Goal: Task Accomplishment & Management: Manage account settings

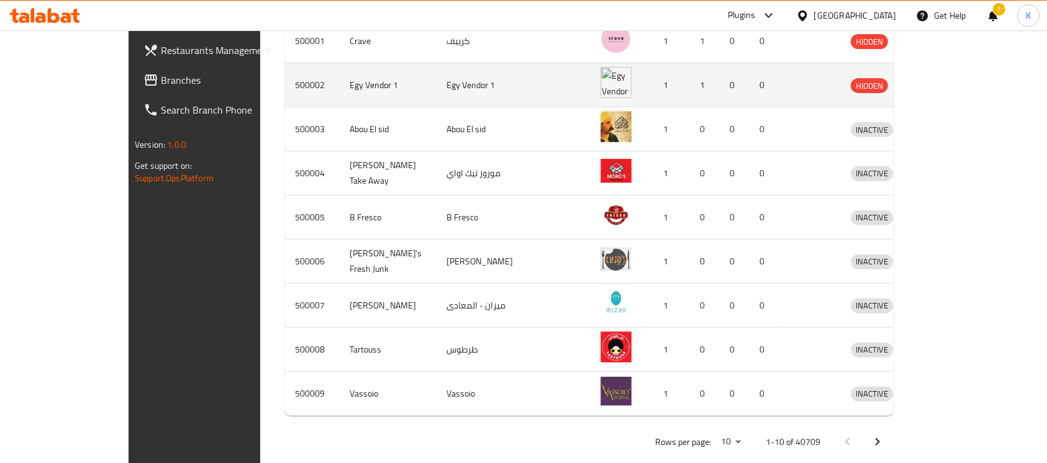
scroll to position [457, 0]
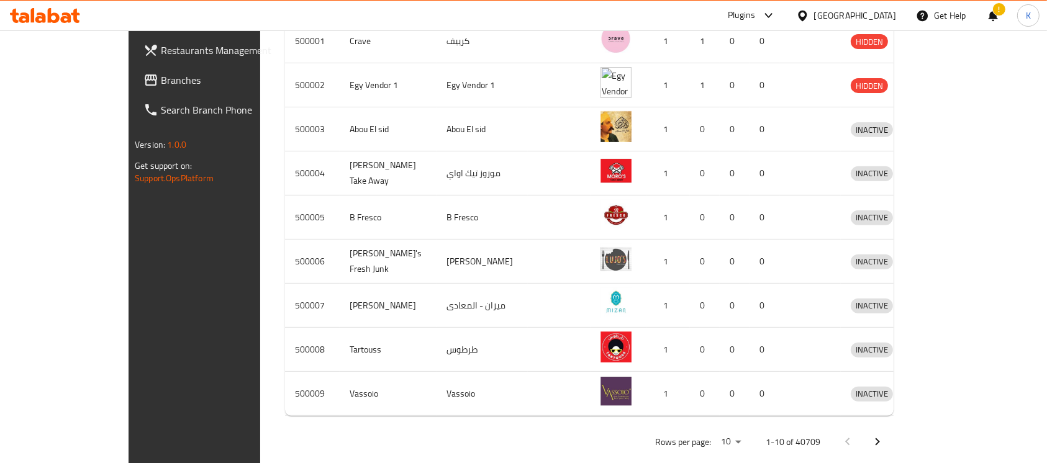
click at [814, 18] on div at bounding box center [805, 16] width 18 height 14
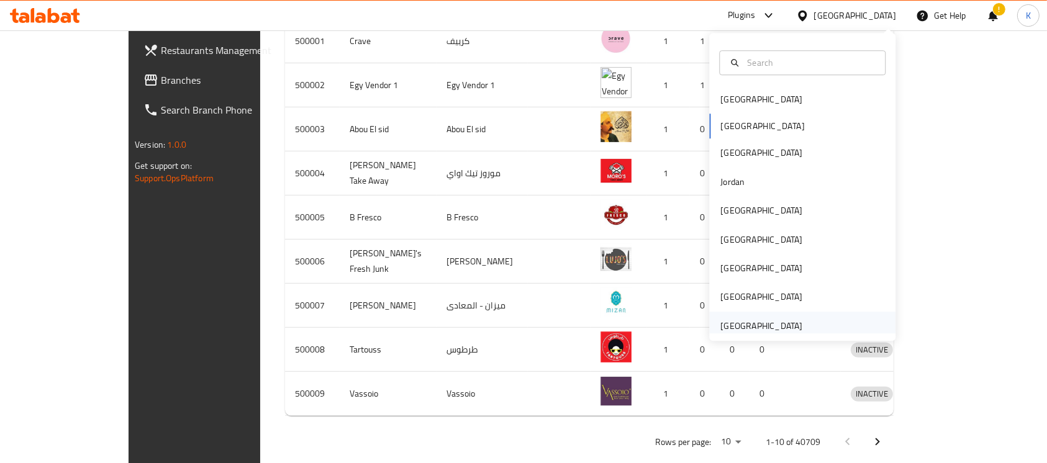
click at [770, 316] on div "[GEOGRAPHIC_DATA]" at bounding box center [762, 326] width 102 height 29
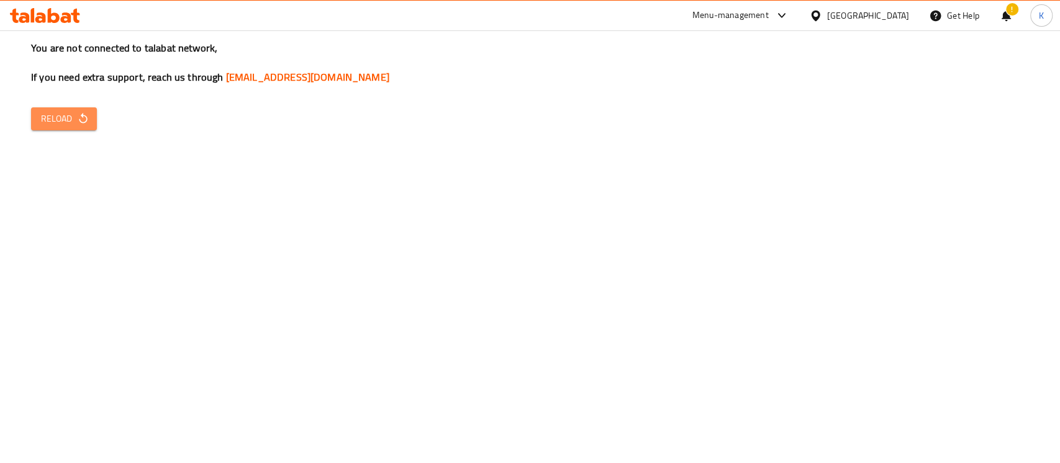
click at [55, 124] on span "Reload" at bounding box center [64, 119] width 46 height 16
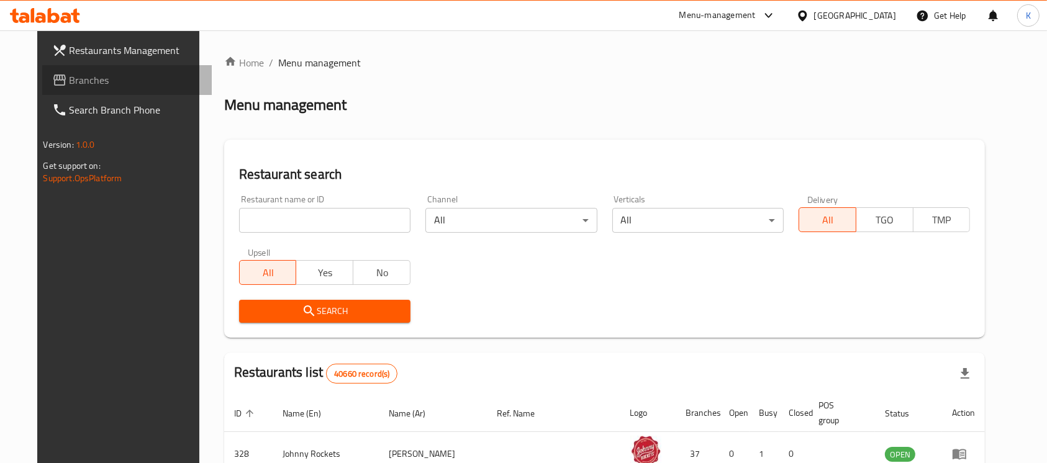
click at [70, 78] on span "Branches" at bounding box center [136, 80] width 133 height 15
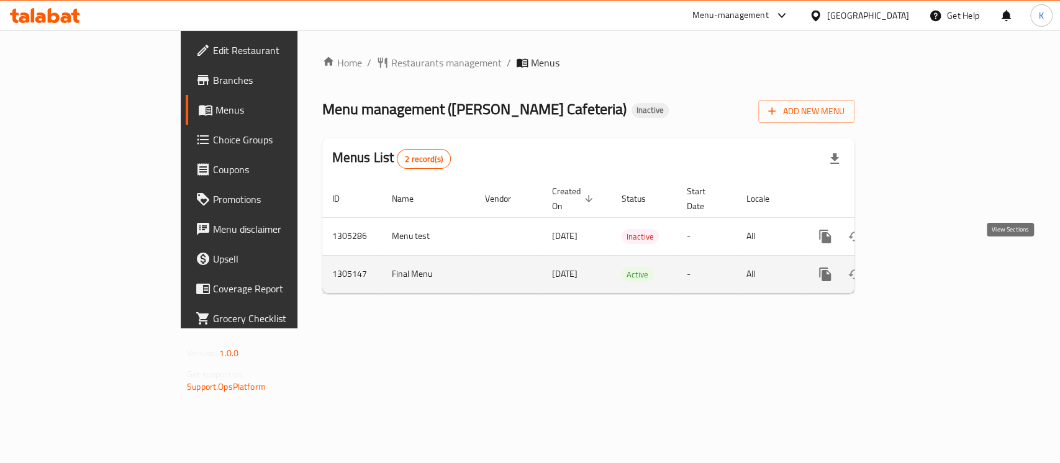
click at [922, 267] on icon "enhanced table" at bounding box center [914, 274] width 15 height 15
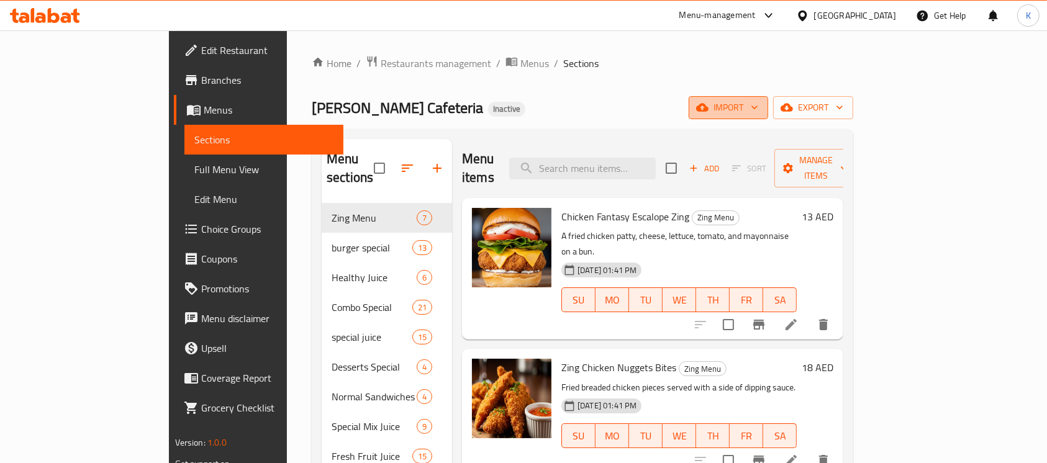
click at [758, 106] on span "import" at bounding box center [729, 108] width 60 height 16
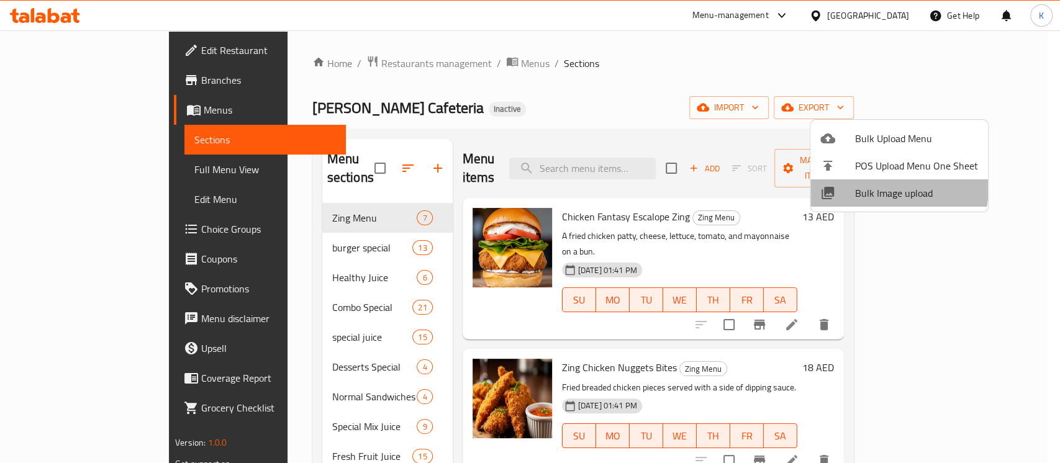
click at [856, 186] on span "Bulk Image upload" at bounding box center [916, 193] width 123 height 15
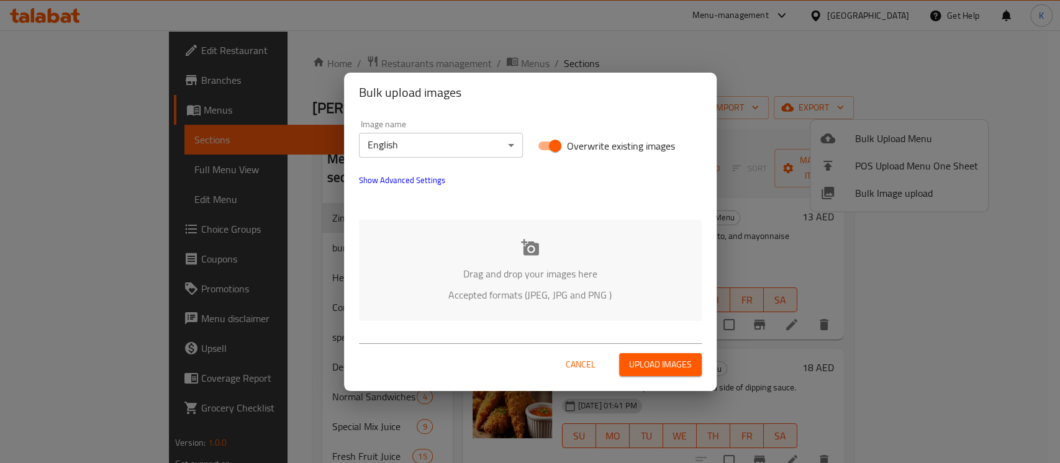
click at [529, 255] on icon at bounding box center [530, 247] width 19 height 19
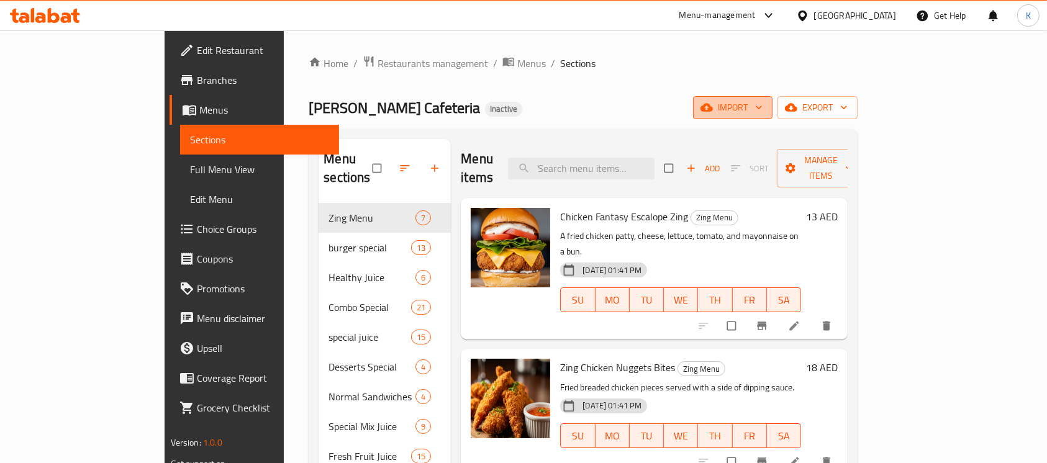
click at [713, 112] on icon "button" at bounding box center [707, 107] width 12 height 12
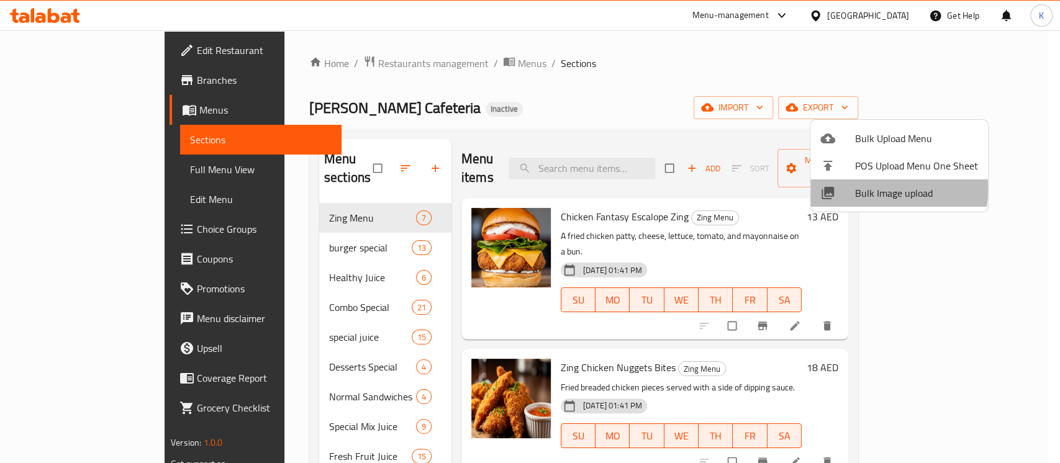
click at [859, 189] on span "Bulk Image upload" at bounding box center [916, 193] width 123 height 15
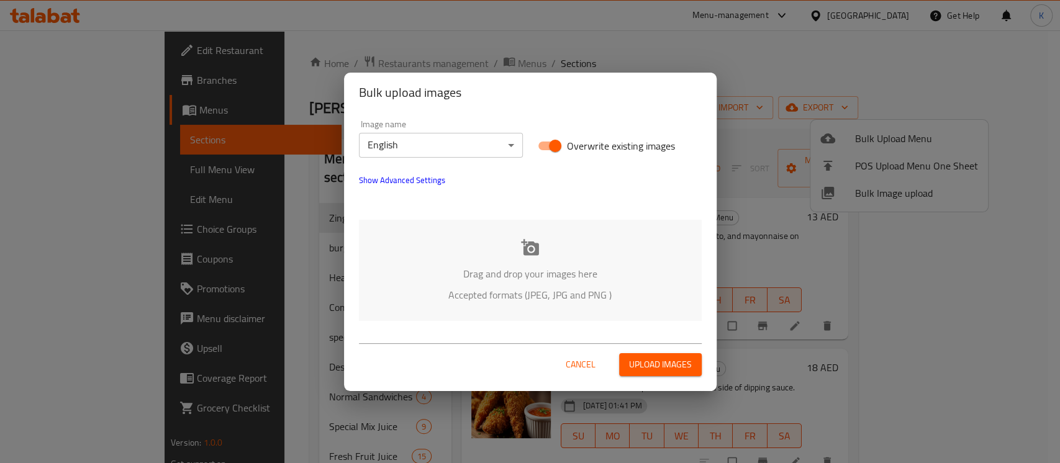
click at [530, 244] on icon at bounding box center [530, 247] width 18 height 16
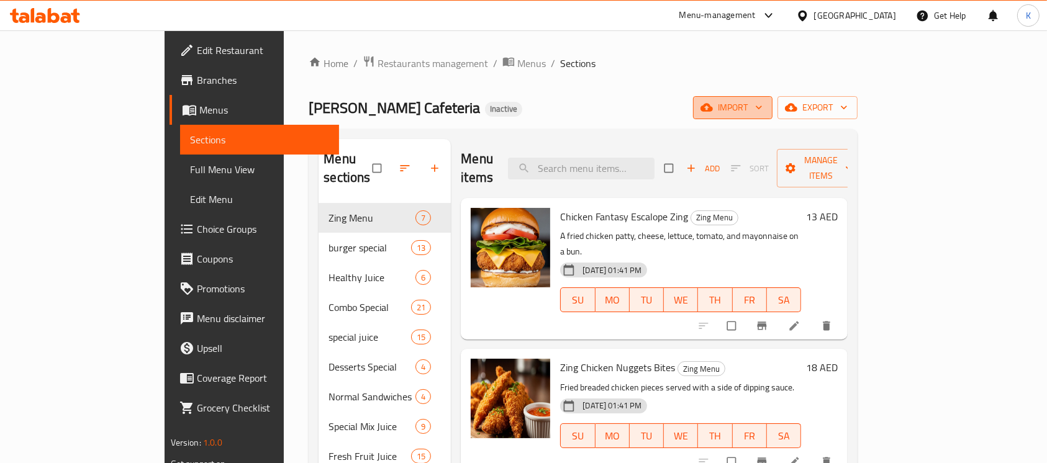
click at [763, 106] on span "import" at bounding box center [733, 108] width 60 height 16
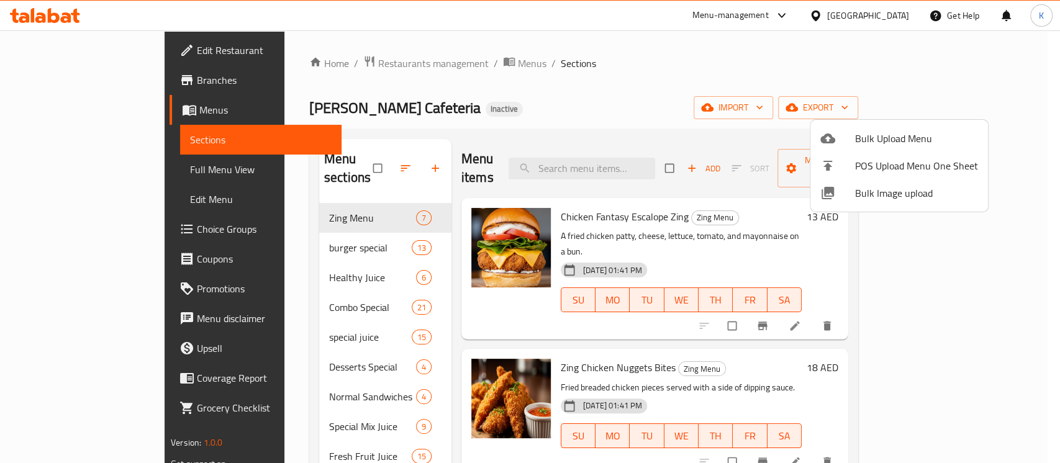
click at [909, 194] on span "Bulk Image upload" at bounding box center [916, 193] width 123 height 15
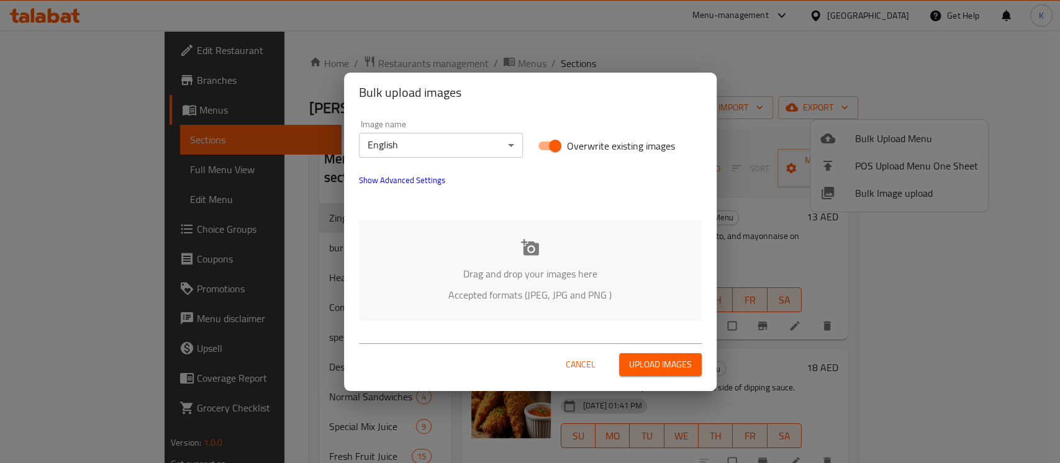
click at [522, 252] on icon at bounding box center [530, 247] width 19 height 19
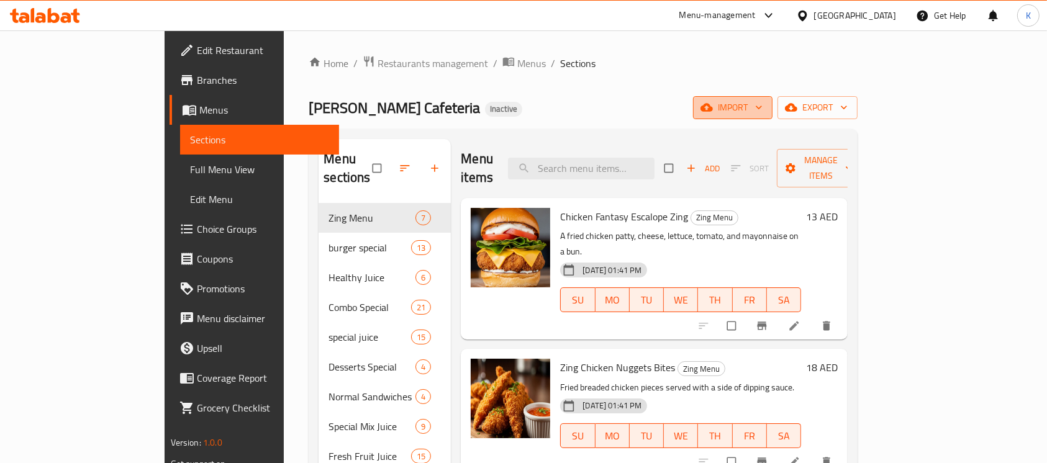
click at [763, 111] on span "import" at bounding box center [733, 108] width 60 height 16
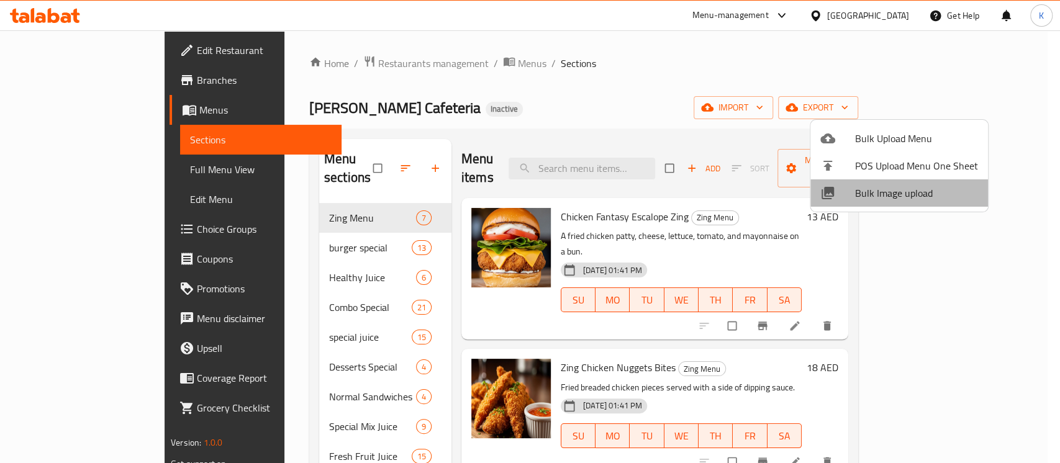
click at [915, 186] on span "Bulk Image upload" at bounding box center [916, 193] width 123 height 15
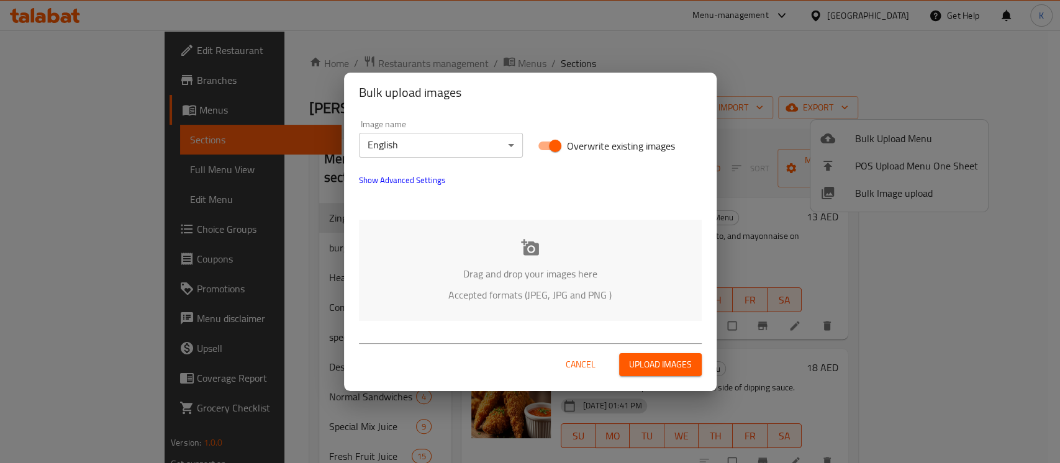
click at [476, 289] on p "Accepted formats (JPEG, JPG and PNG )" at bounding box center [531, 295] width 306 height 15
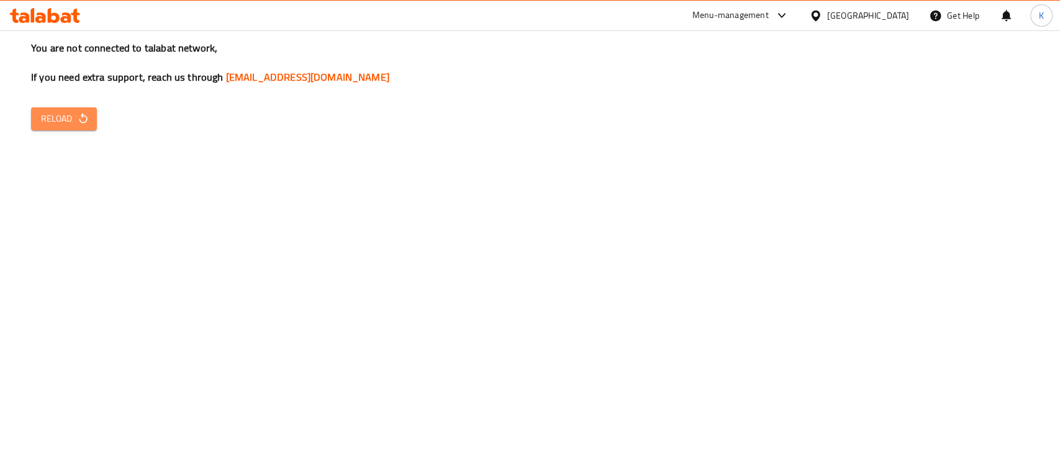
click at [82, 119] on icon "button" at bounding box center [83, 118] width 12 height 12
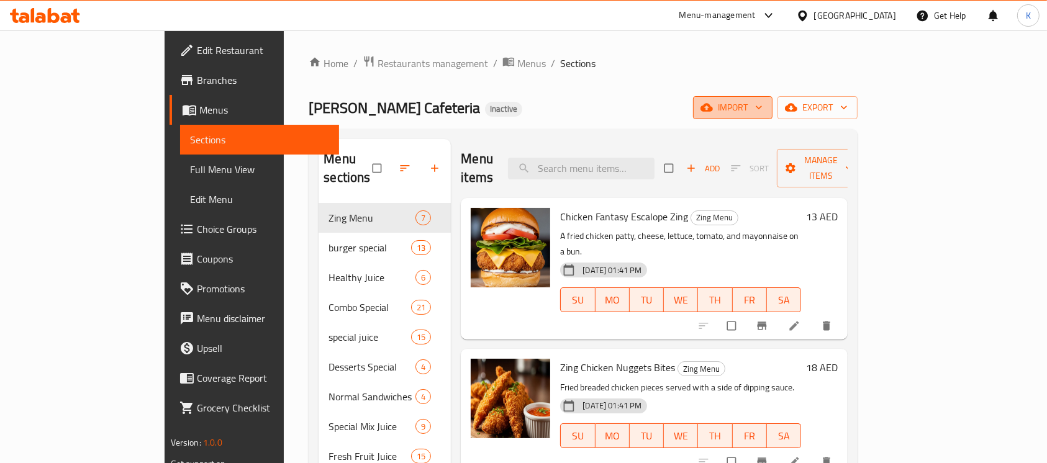
click at [765, 106] on icon "button" at bounding box center [759, 107] width 12 height 12
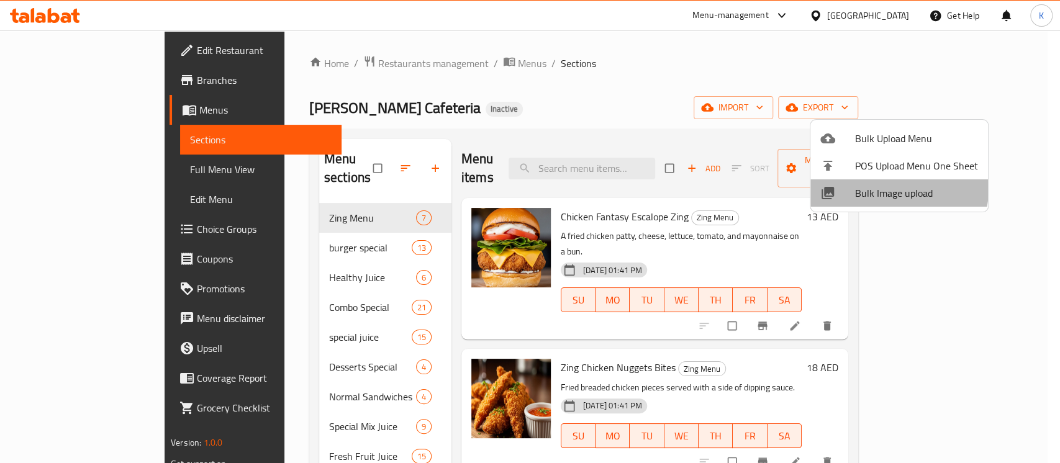
click at [894, 189] on span "Bulk Image upload" at bounding box center [916, 193] width 123 height 15
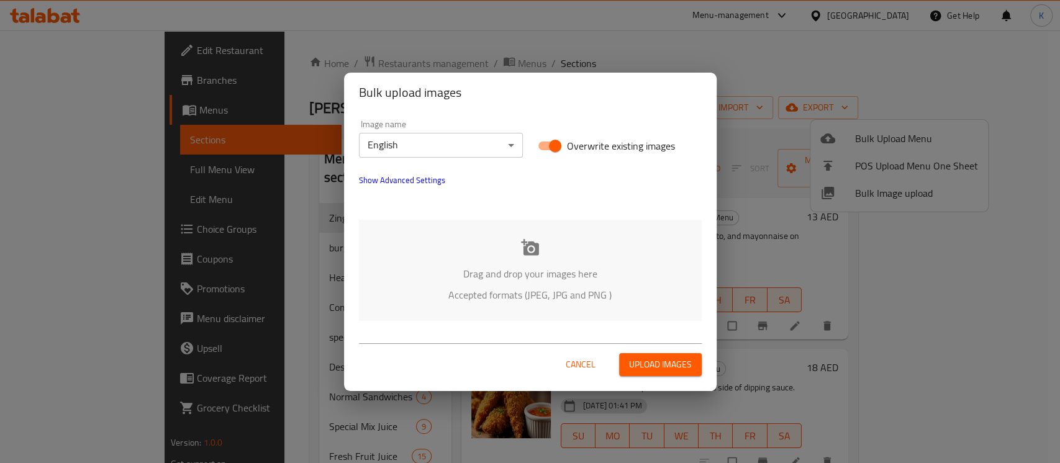
click at [570, 246] on div "Drag and drop your images here Accepted formats (JPEG, JPG and PNG )" at bounding box center [530, 270] width 343 height 101
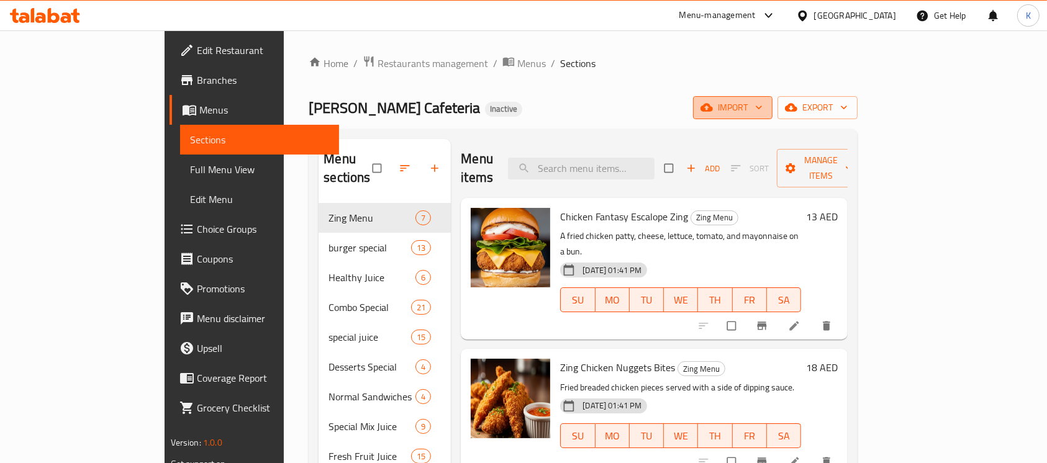
click at [763, 111] on span "import" at bounding box center [733, 108] width 60 height 16
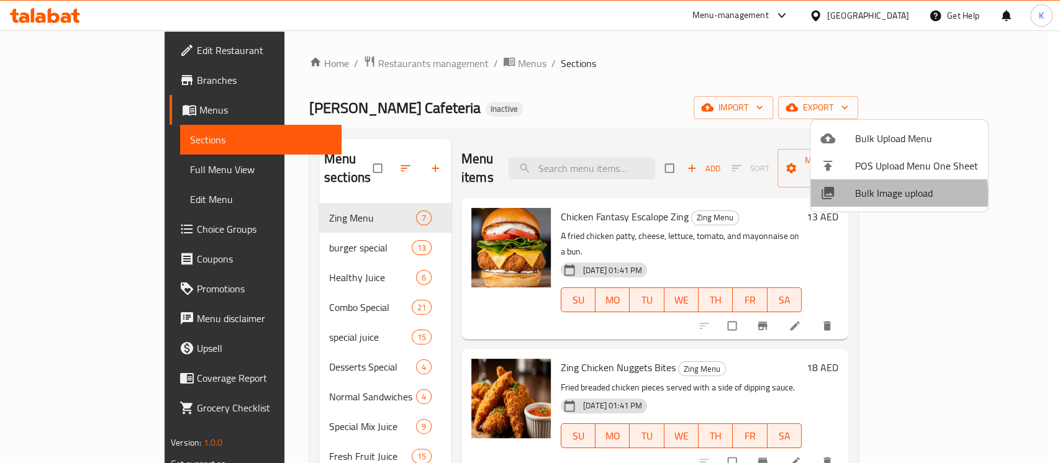
click at [864, 195] on span "Bulk Image upload" at bounding box center [916, 193] width 123 height 15
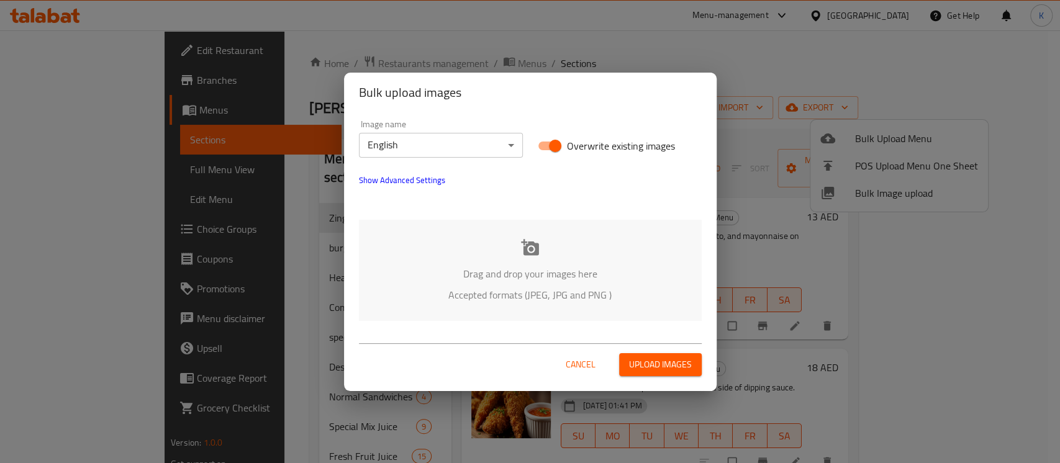
click at [520, 246] on div "Drag and drop your images here Accepted formats (JPEG, JPG and PNG )" at bounding box center [530, 270] width 343 height 101
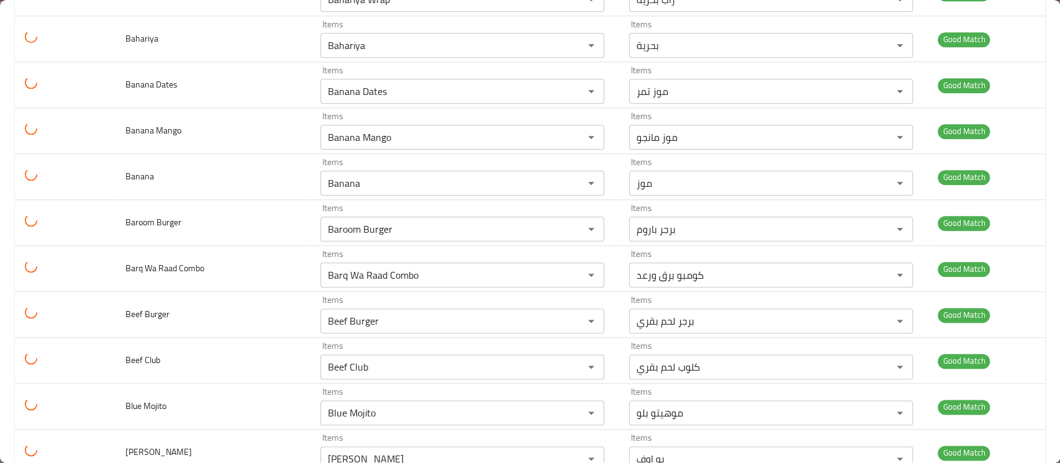
scroll to position [905, 0]
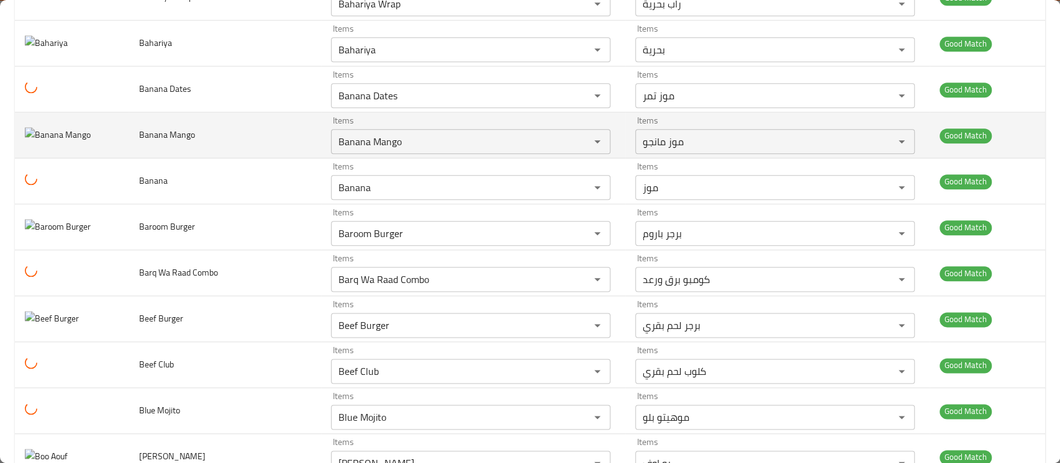
click at [84, 139] on img "enhanced table" at bounding box center [58, 135] width 66 height 16
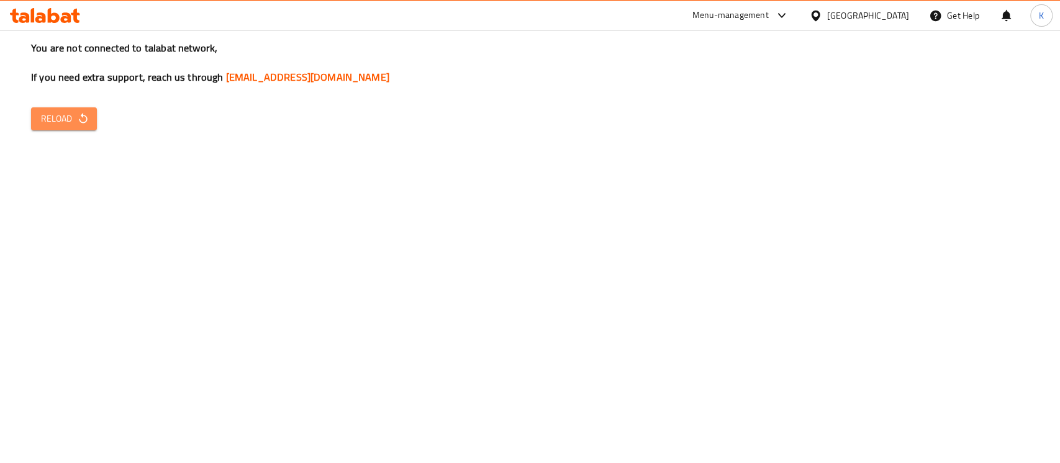
click at [42, 122] on span "Reload" at bounding box center [64, 119] width 46 height 16
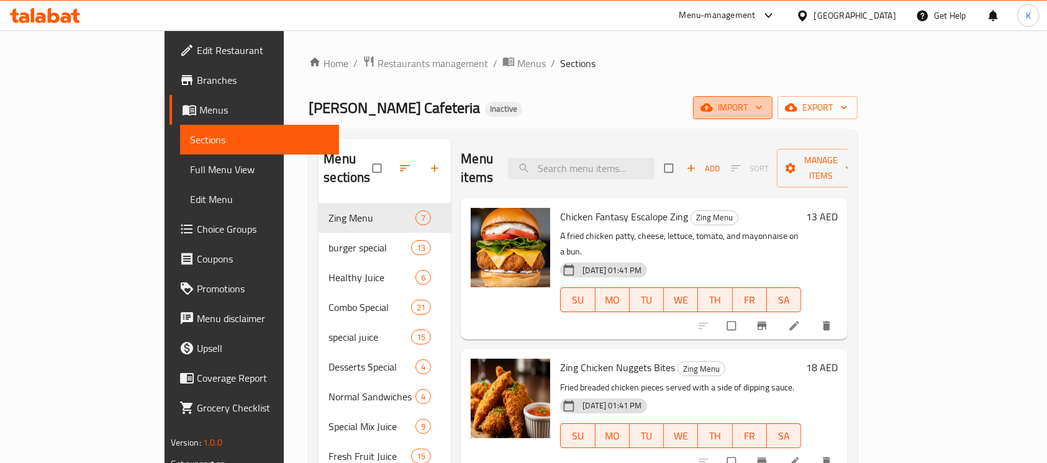
click at [763, 106] on span "import" at bounding box center [733, 108] width 60 height 16
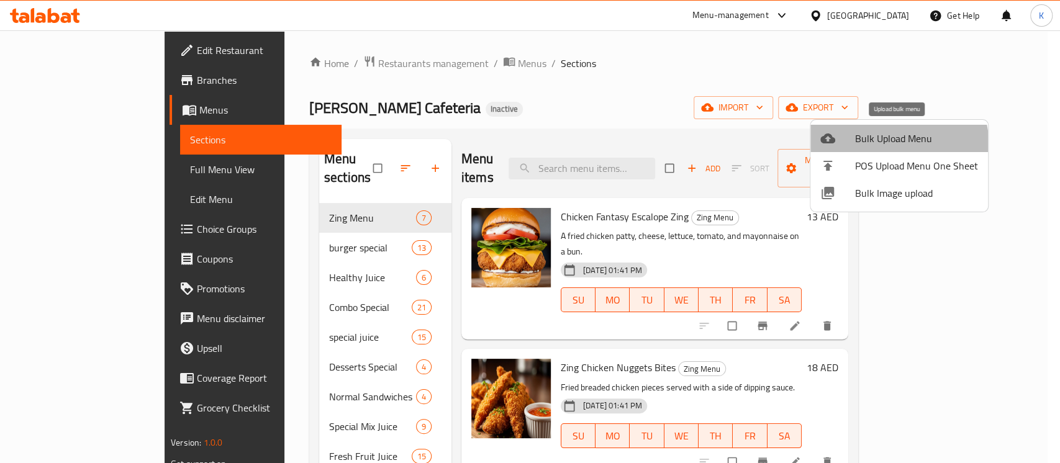
click at [870, 149] on li "Bulk Upload Menu" at bounding box center [900, 138] width 178 height 27
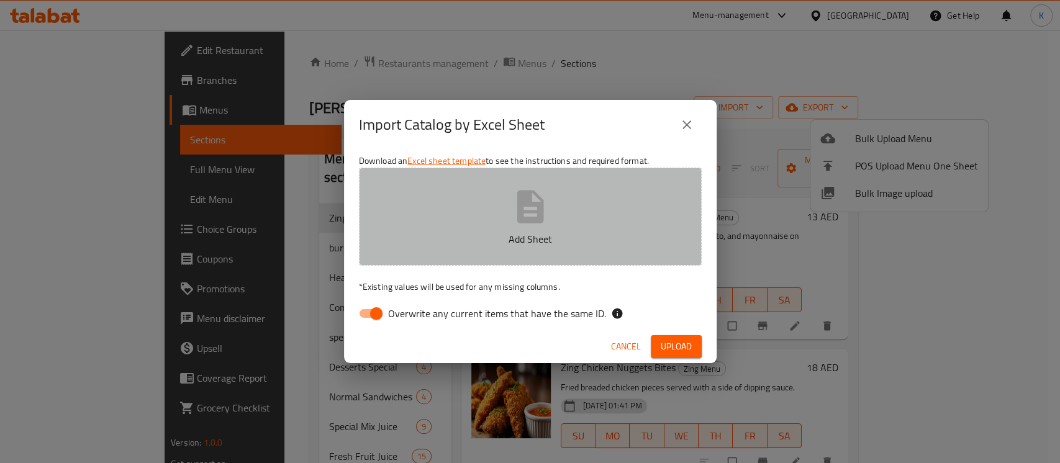
click at [556, 242] on p "Add Sheet" at bounding box center [530, 239] width 304 height 15
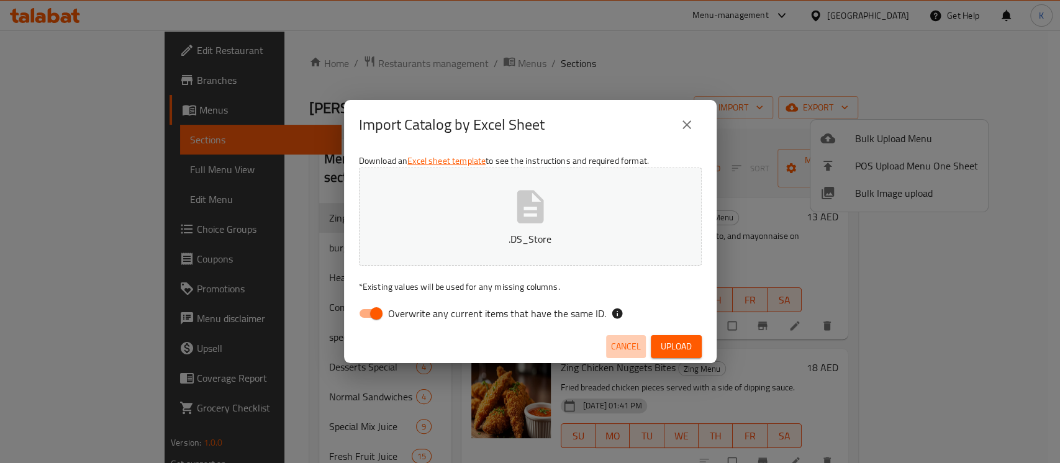
click at [624, 342] on span "Cancel" at bounding box center [626, 347] width 30 height 16
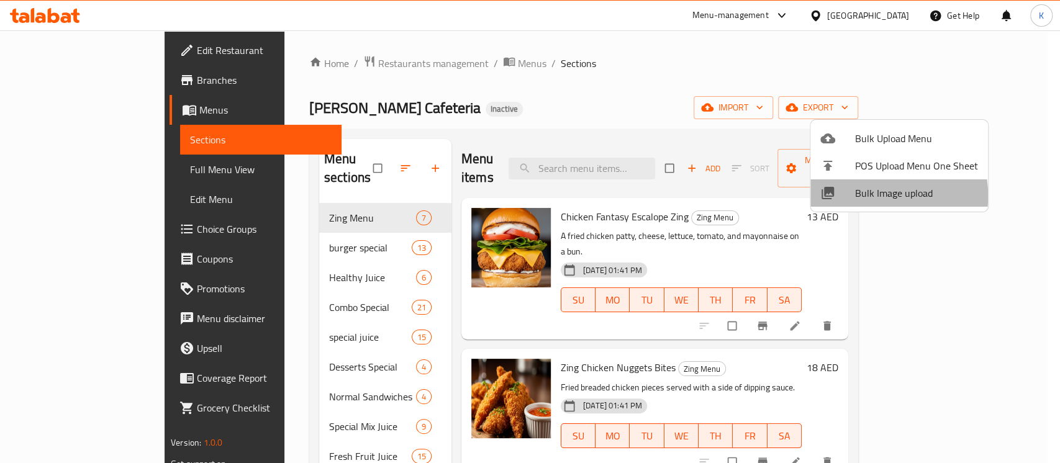
click at [857, 196] on span "Bulk Image upload" at bounding box center [916, 193] width 123 height 15
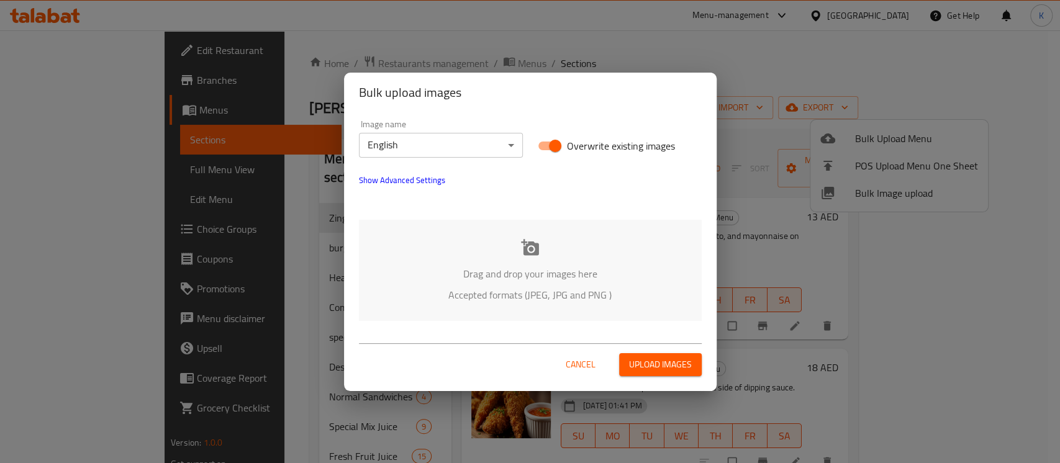
click at [532, 281] on p "Drag and drop your images here" at bounding box center [531, 273] width 306 height 15
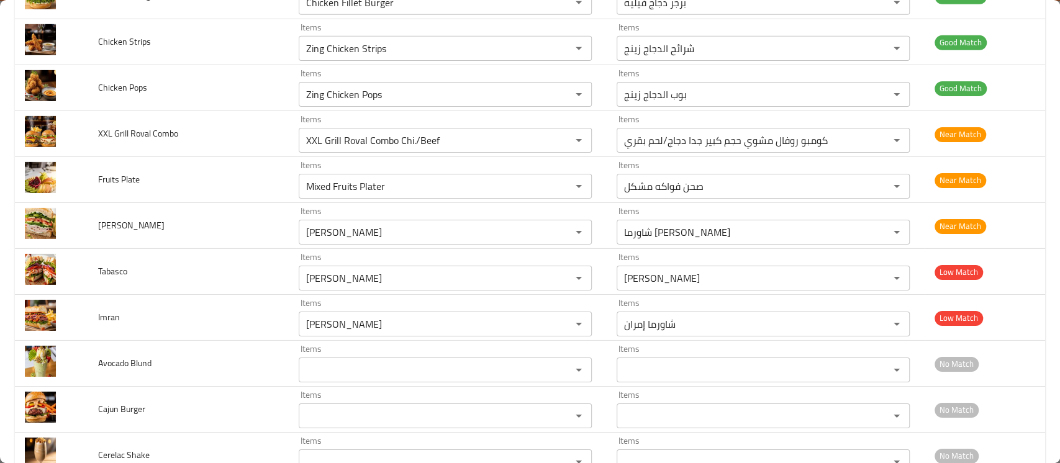
scroll to position [9088, 0]
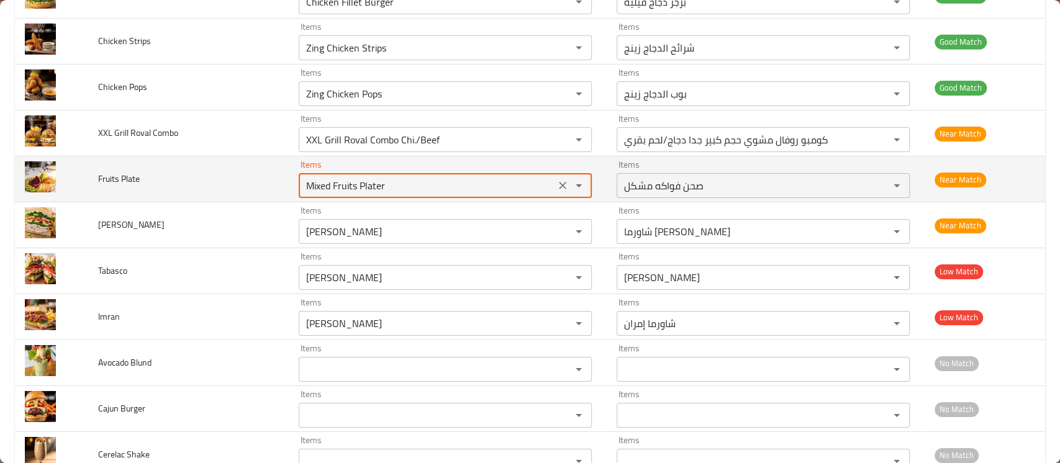
drag, startPoint x: 386, startPoint y: 176, endPoint x: 225, endPoint y: 181, distance: 160.9
click at [225, 181] on tr "Fruits Plate Items Mixed Fruits Plater Items Items صحن فواكه مشكل Items Near Ma…" at bounding box center [530, 180] width 1030 height 46
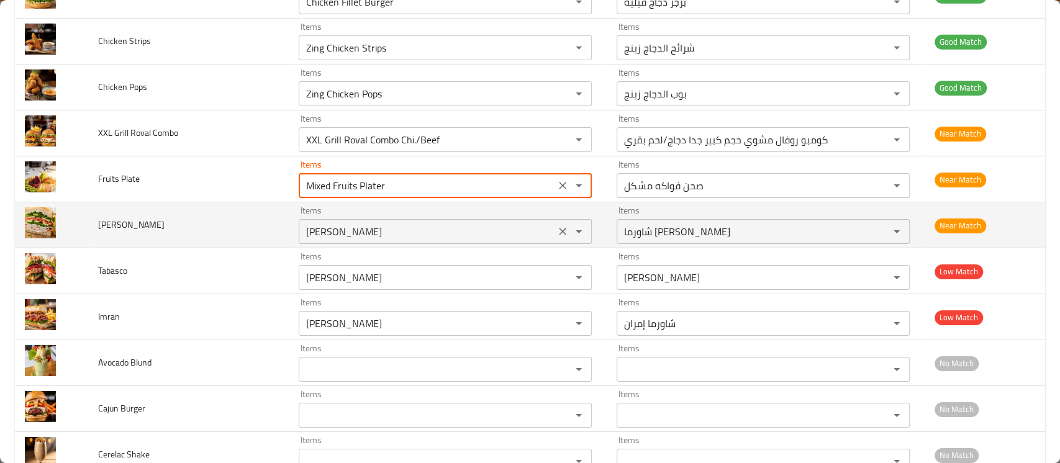
click at [343, 223] on input "[PERSON_NAME]" at bounding box center [426, 231] width 249 height 17
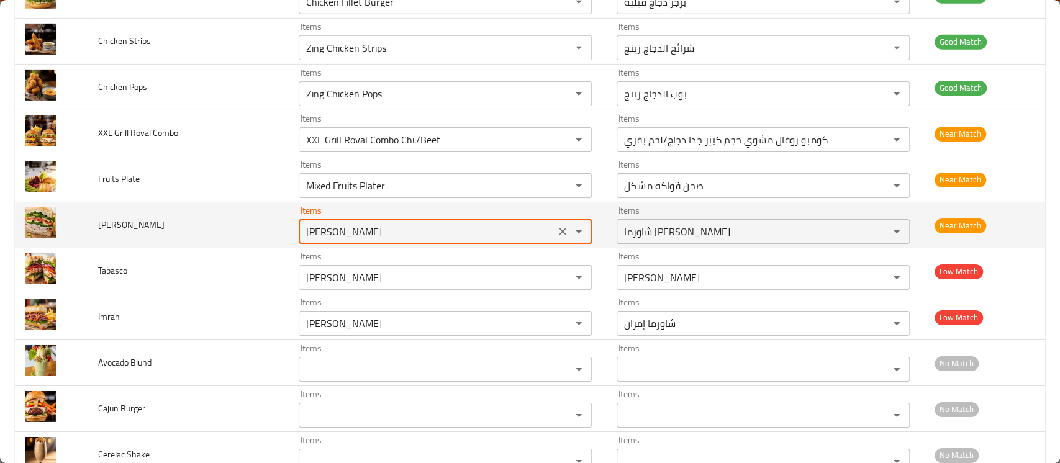
click at [343, 223] on input "[PERSON_NAME]" at bounding box center [426, 231] width 249 height 17
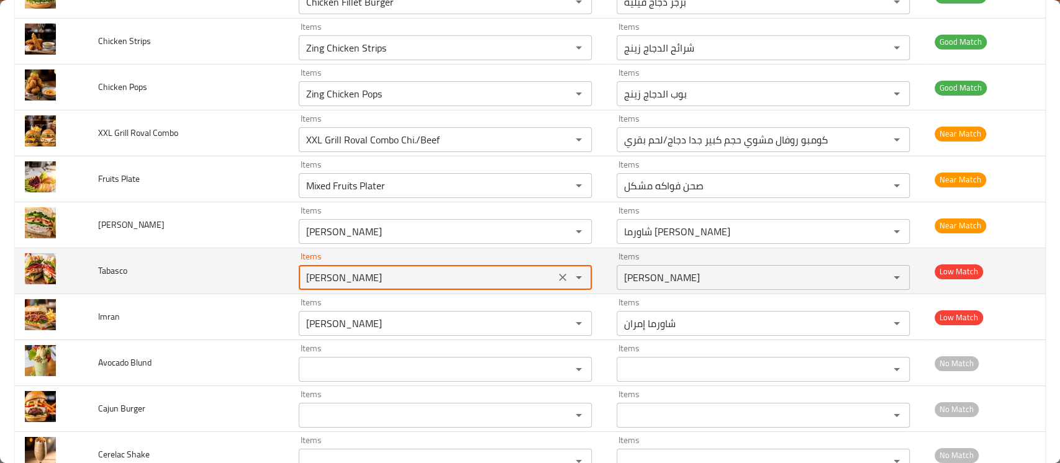
click at [345, 269] on input "[PERSON_NAME]" at bounding box center [426, 277] width 249 height 17
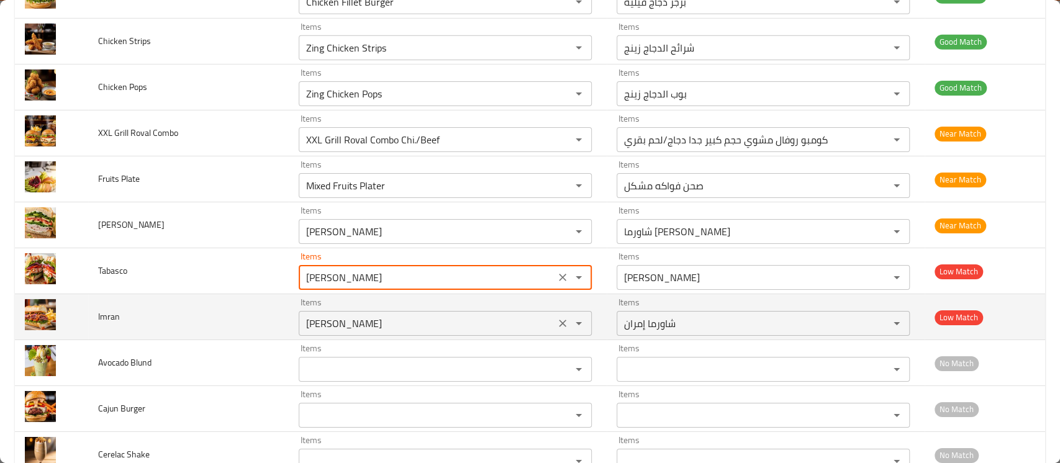
drag, startPoint x: 345, startPoint y: 267, endPoint x: 334, endPoint y: 320, distance: 54.0
click at [334, 320] on div "[PERSON_NAME] Items" at bounding box center [445, 323] width 293 height 25
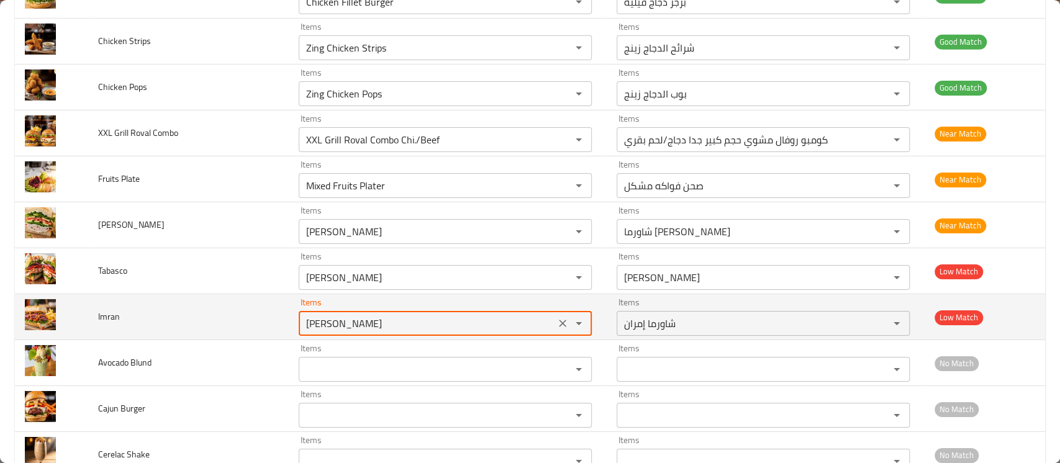
click at [334, 320] on div "[PERSON_NAME] Items" at bounding box center [445, 323] width 293 height 25
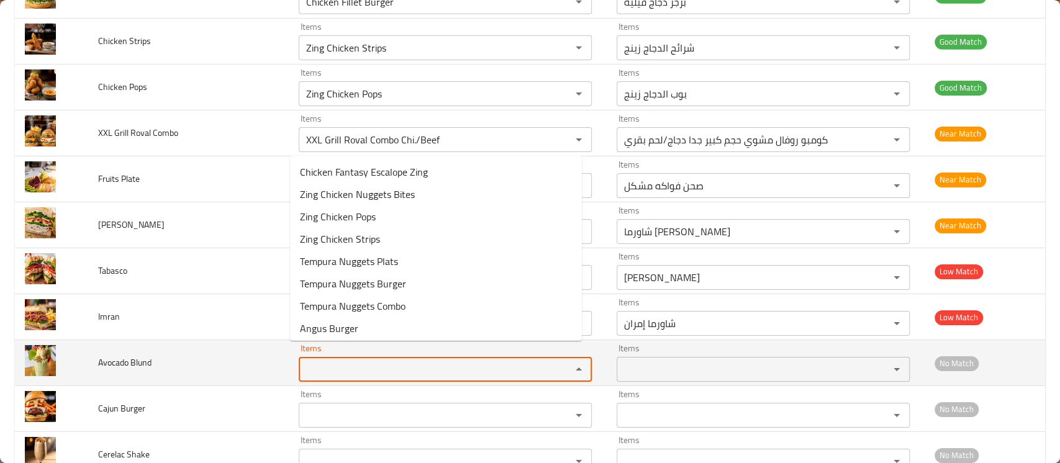
click at [354, 361] on Blund "Items" at bounding box center [426, 369] width 249 height 17
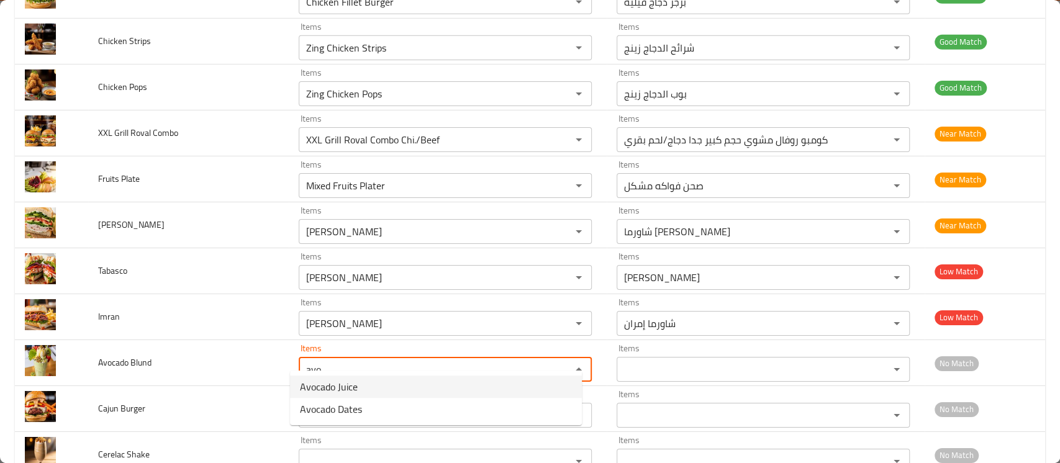
click at [342, 390] on span "Avocado Juice" at bounding box center [329, 386] width 58 height 15
type Blund "Avocado Juice"
type Blund-ar "عصير أفوكادو"
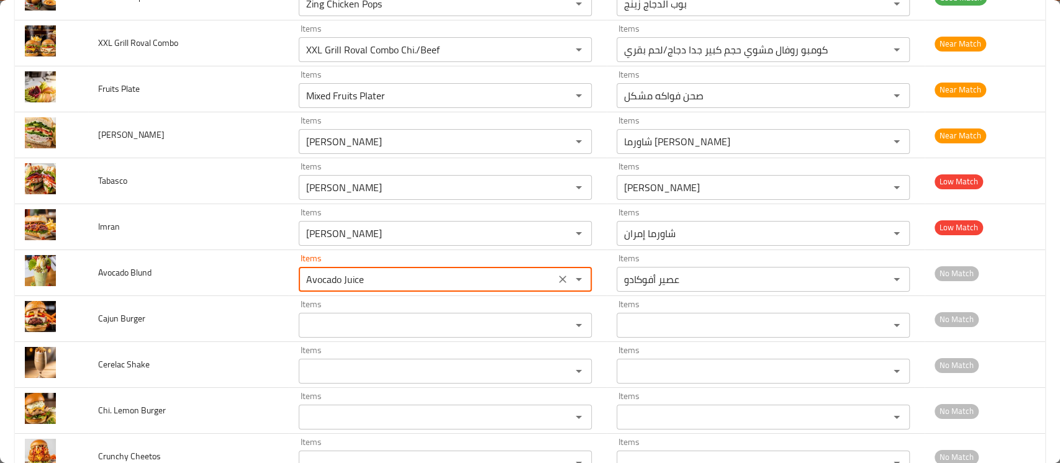
scroll to position [9192, 0]
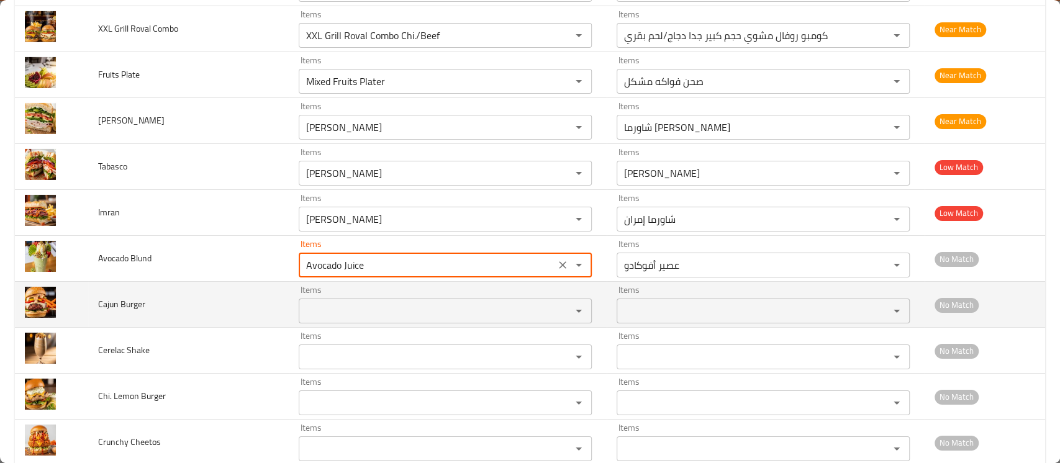
type Blund "Avocado Juice"
click at [334, 302] on Burger "Items" at bounding box center [426, 310] width 249 height 17
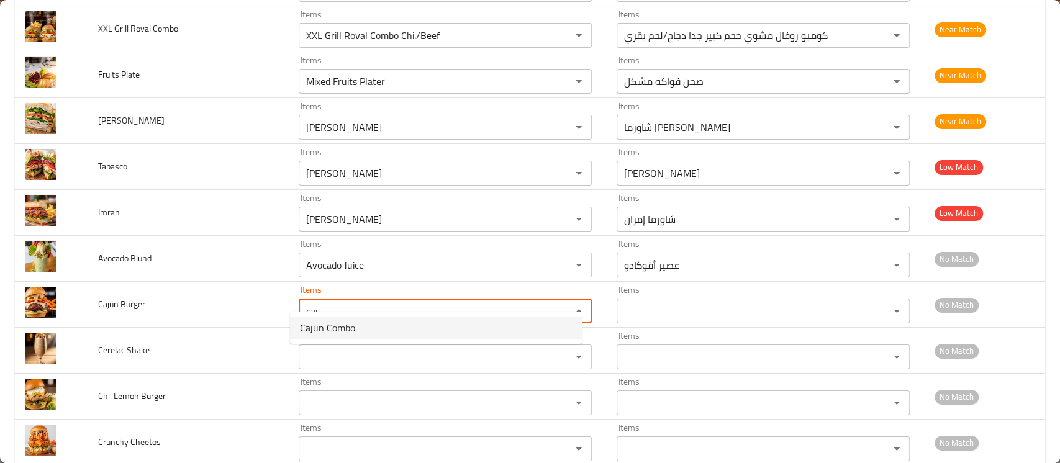
click at [335, 325] on span "Cajun Combo" at bounding box center [327, 327] width 55 height 15
type Burger "Cajun Combo"
type Burger-ar "كومبو كاجون"
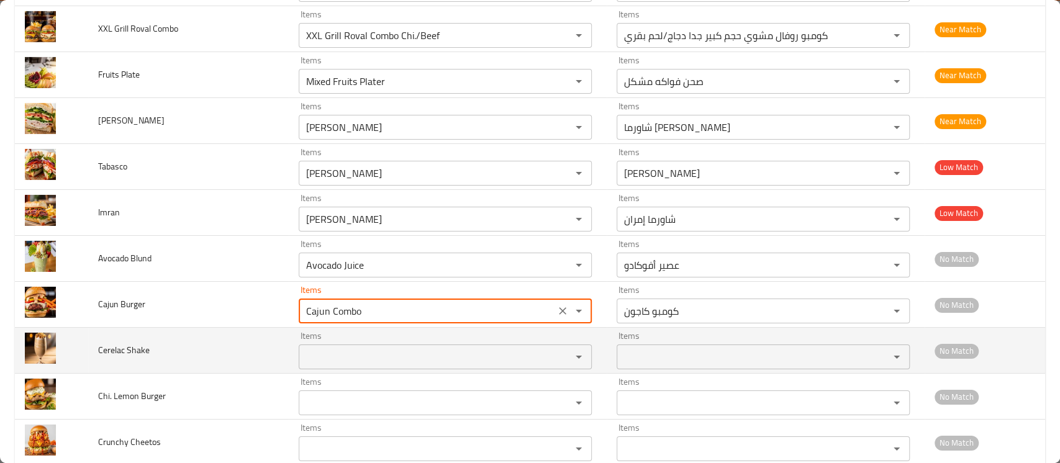
click at [323, 345] on div "Items" at bounding box center [445, 357] width 293 height 25
type Burger "Cajun Combo"
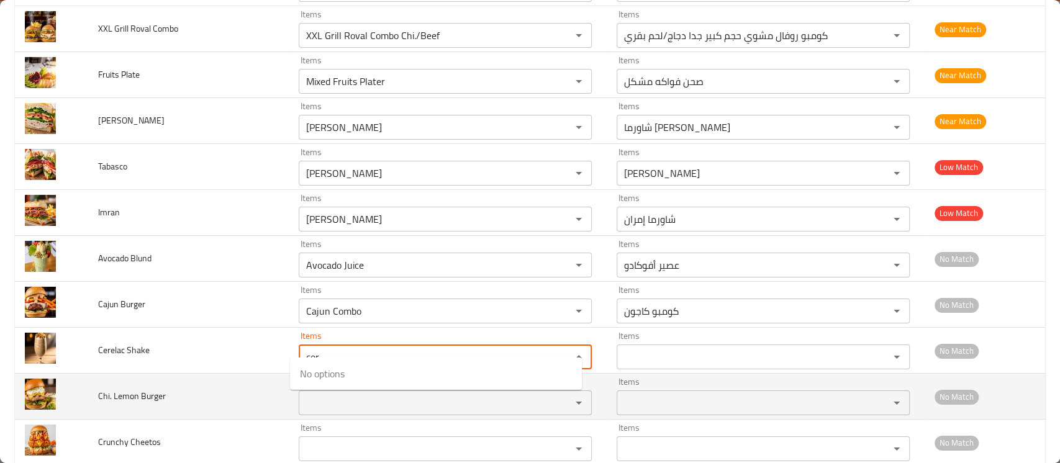
type Shake "cer"
click at [241, 374] on td "Chi. Lemon Burger" at bounding box center [188, 397] width 201 height 46
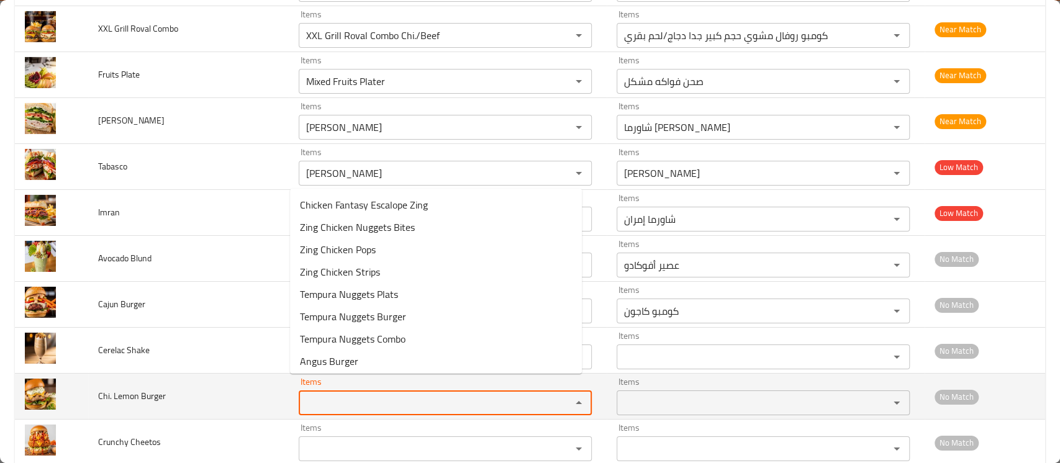
click at [332, 394] on Burger "Items" at bounding box center [426, 402] width 249 height 17
drag, startPoint x: 325, startPoint y: 385, endPoint x: 245, endPoint y: 361, distance: 84.1
click at [245, 374] on tr "Chi. Lemon Burger Items burg Items Items Items No Match" at bounding box center [530, 397] width 1030 height 46
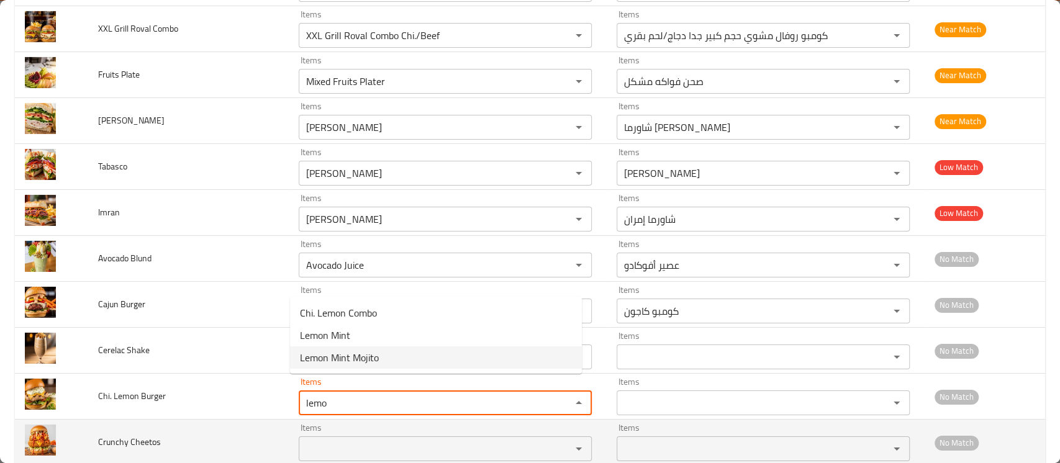
type Burger "lemo"
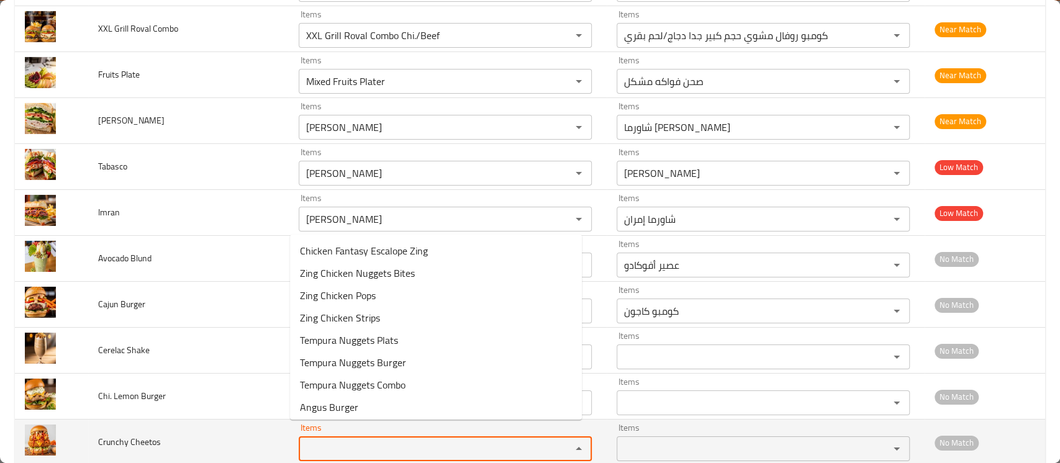
click at [314, 440] on Cheetos "Items" at bounding box center [426, 448] width 249 height 17
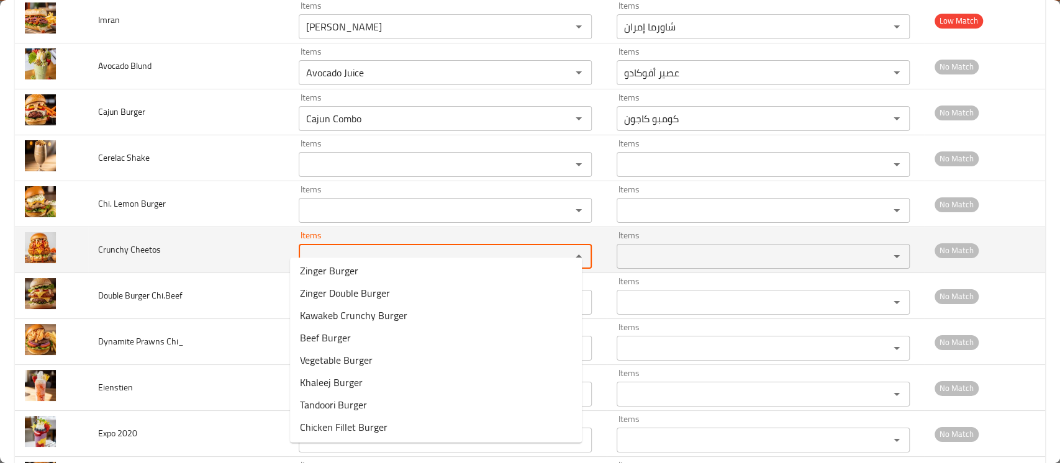
scroll to position [251, 0]
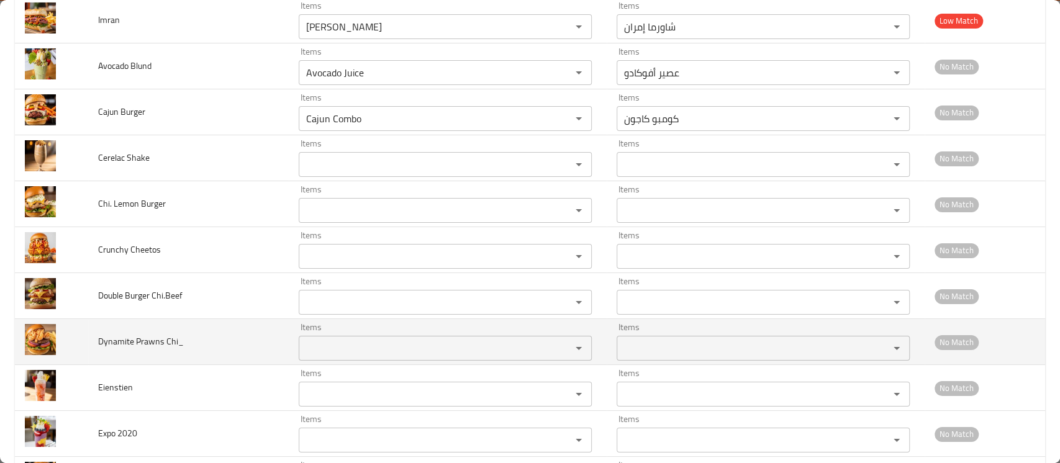
click at [259, 329] on td "Dynamite Prawns Chi_" at bounding box center [188, 342] width 201 height 46
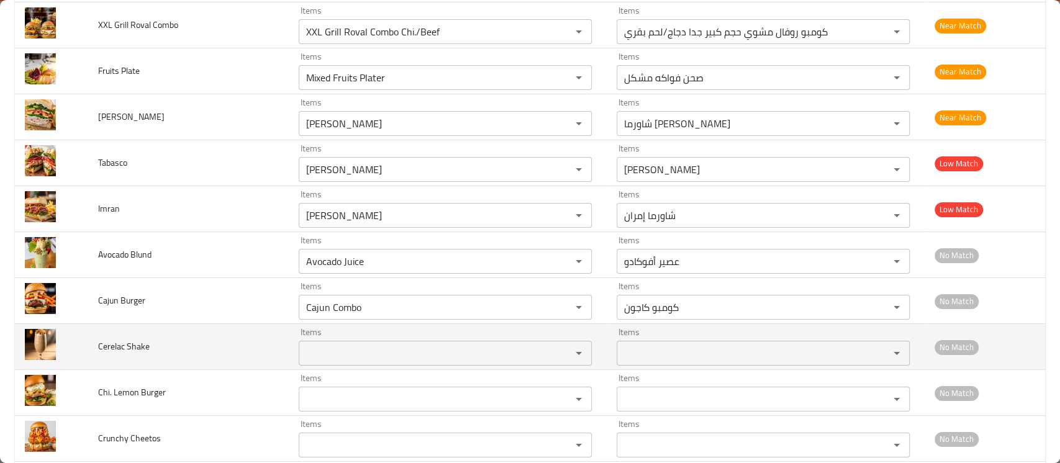
scroll to position [9194, 0]
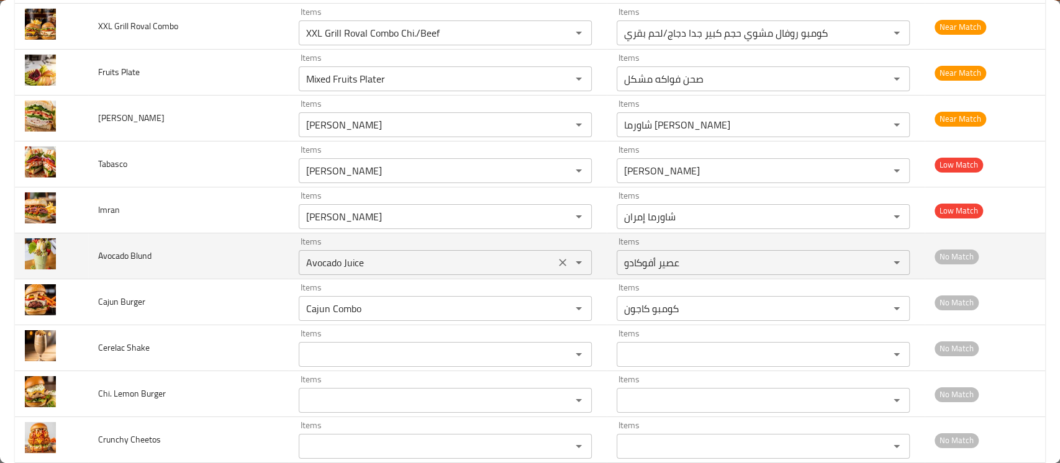
click at [556, 257] on icon "Clear" at bounding box center [562, 263] width 12 height 12
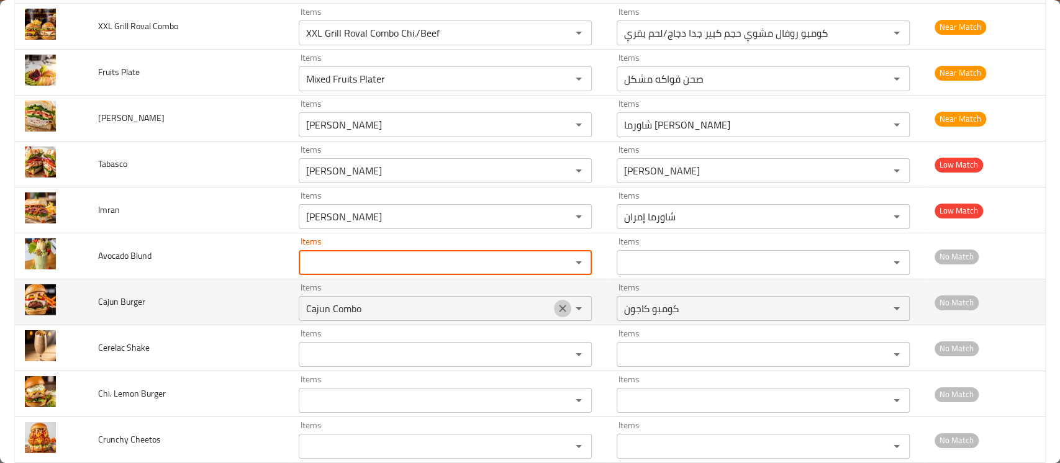
click at [557, 302] on icon "Clear" at bounding box center [562, 308] width 12 height 12
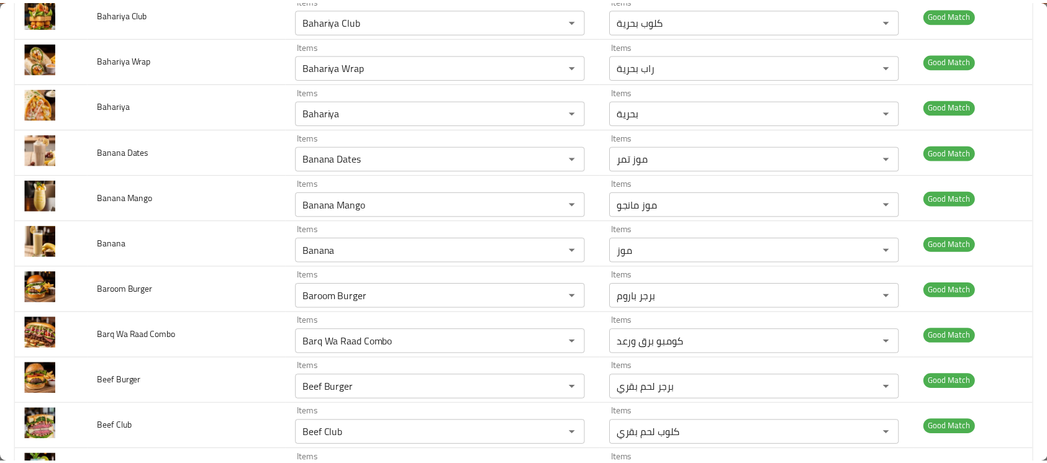
scroll to position [0, 0]
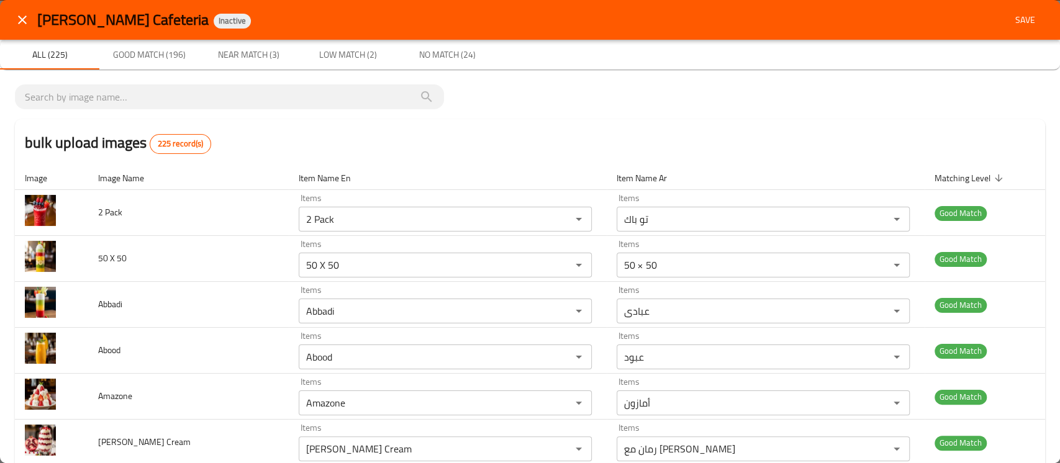
click at [1015, 16] on span "Save" at bounding box center [1025, 20] width 30 height 16
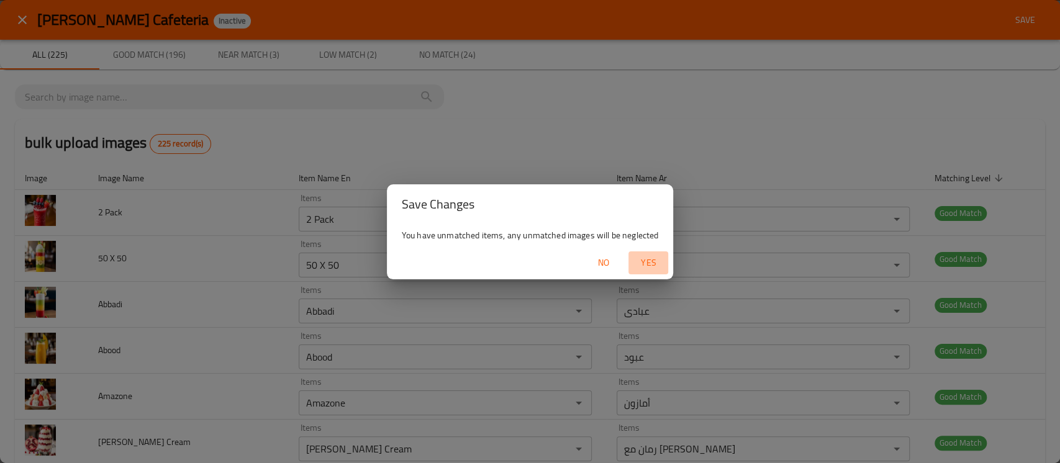
click at [651, 263] on span "Yes" at bounding box center [649, 263] width 30 height 16
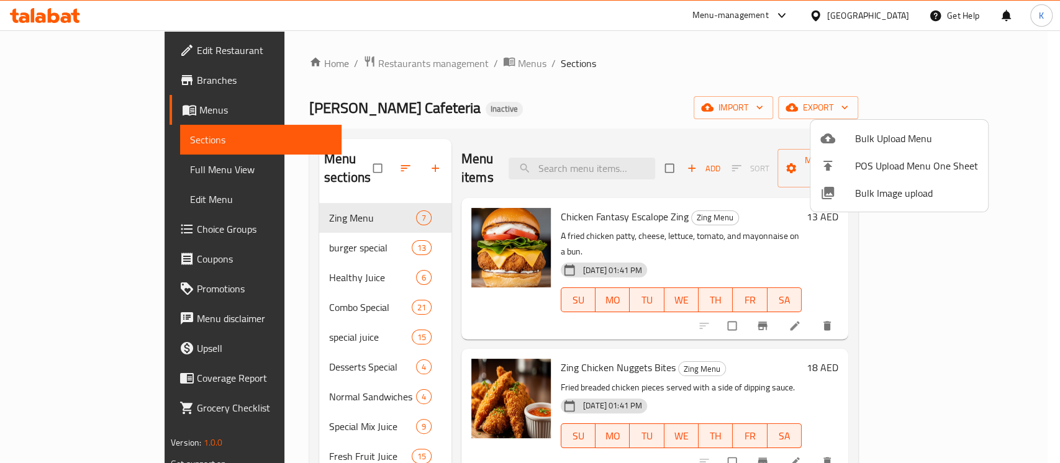
click at [134, 161] on div at bounding box center [530, 231] width 1060 height 463
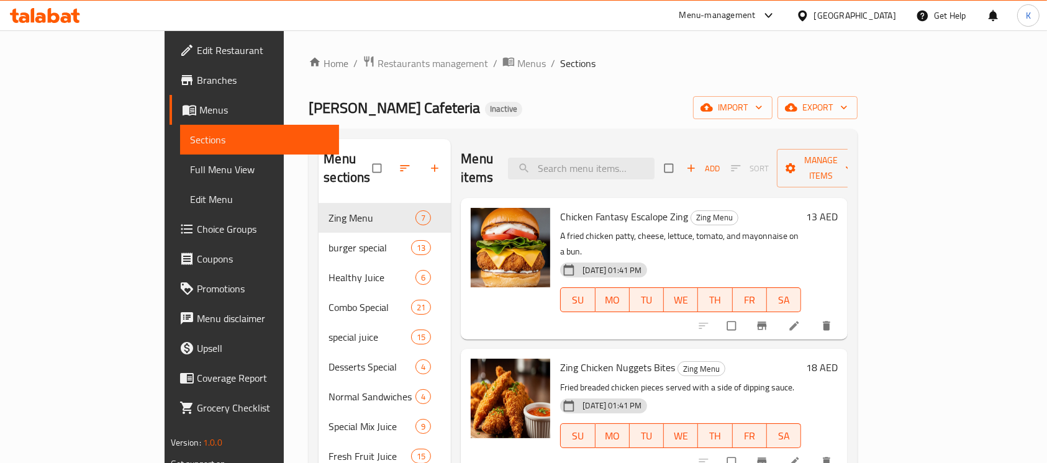
click at [180, 161] on link "Full Menu View" at bounding box center [260, 170] width 160 height 30
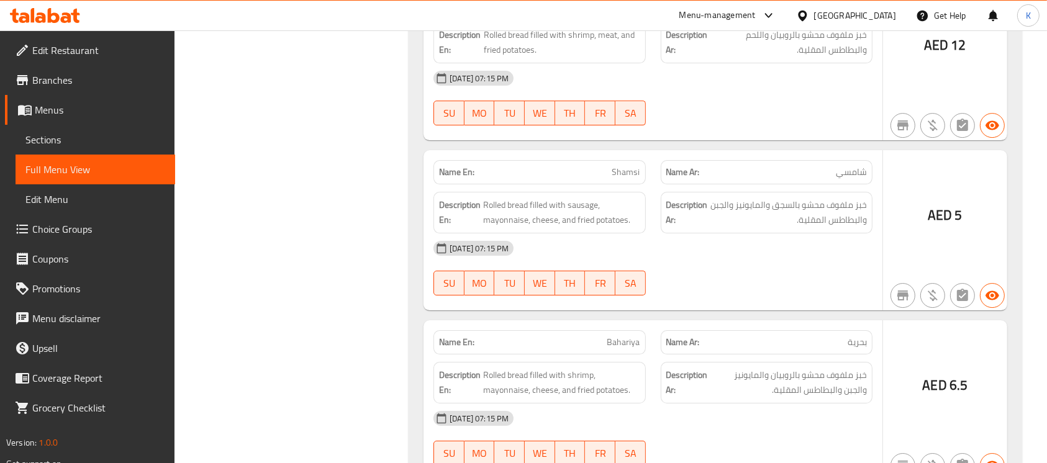
scroll to position [37177, 0]
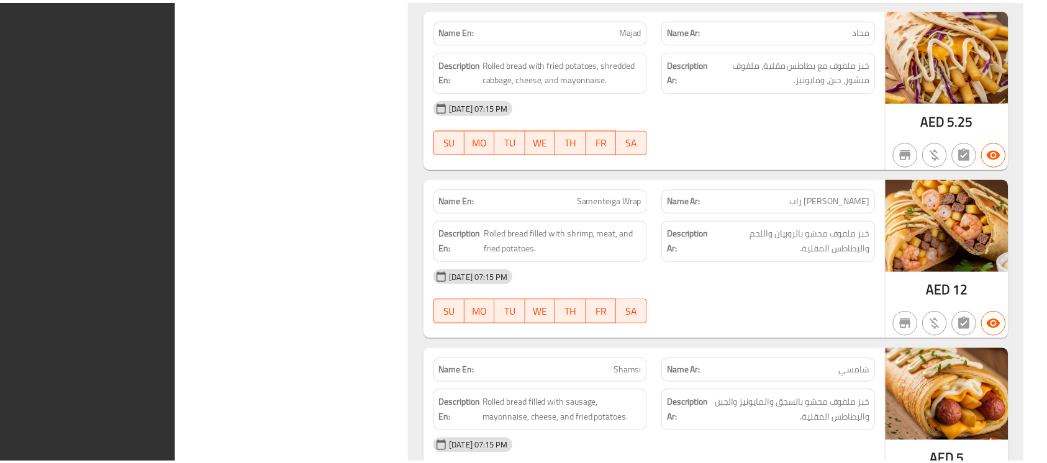
scroll to position [37132, 0]
